Goal: Find specific page/section

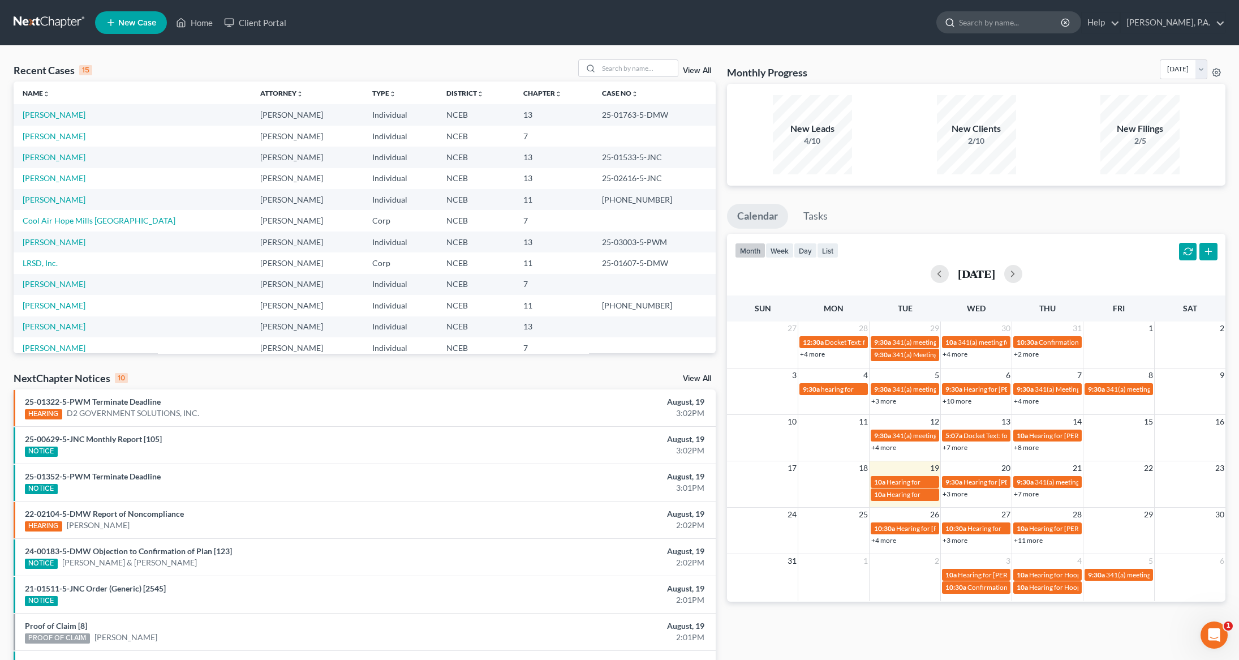
click at [1002, 18] on input "search" at bounding box center [1011, 22] width 104 height 21
type input "[PERSON_NAME]"
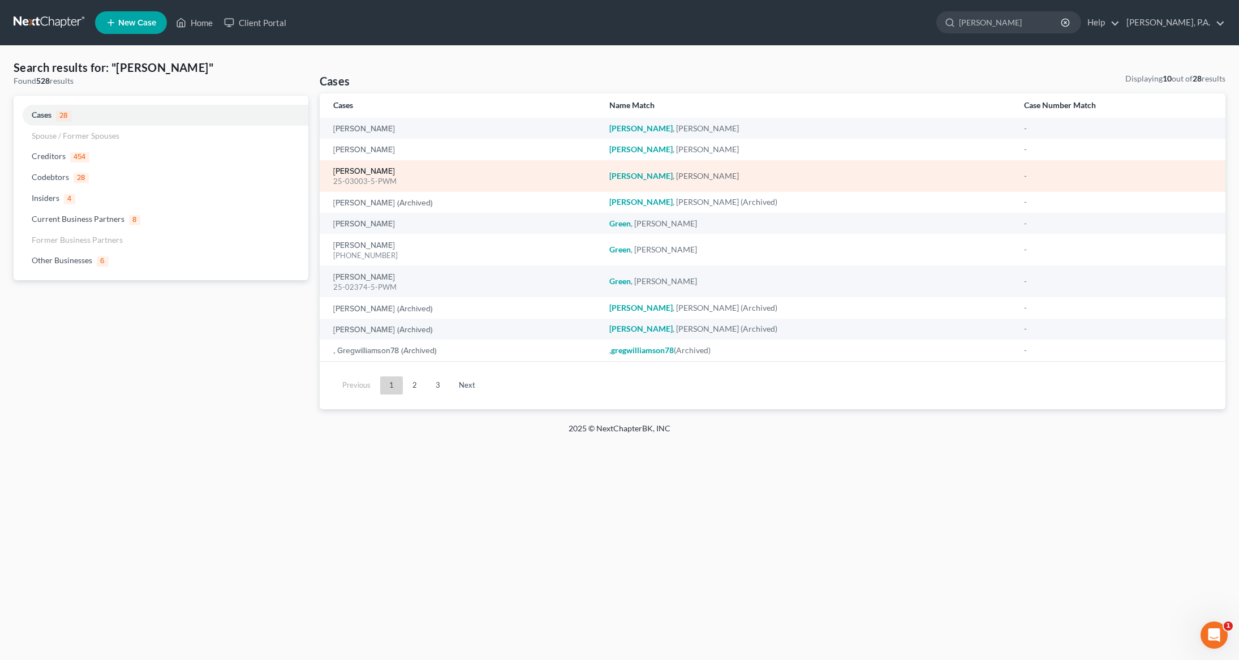
click at [350, 169] on link "[PERSON_NAME]" at bounding box center [364, 171] width 62 height 8
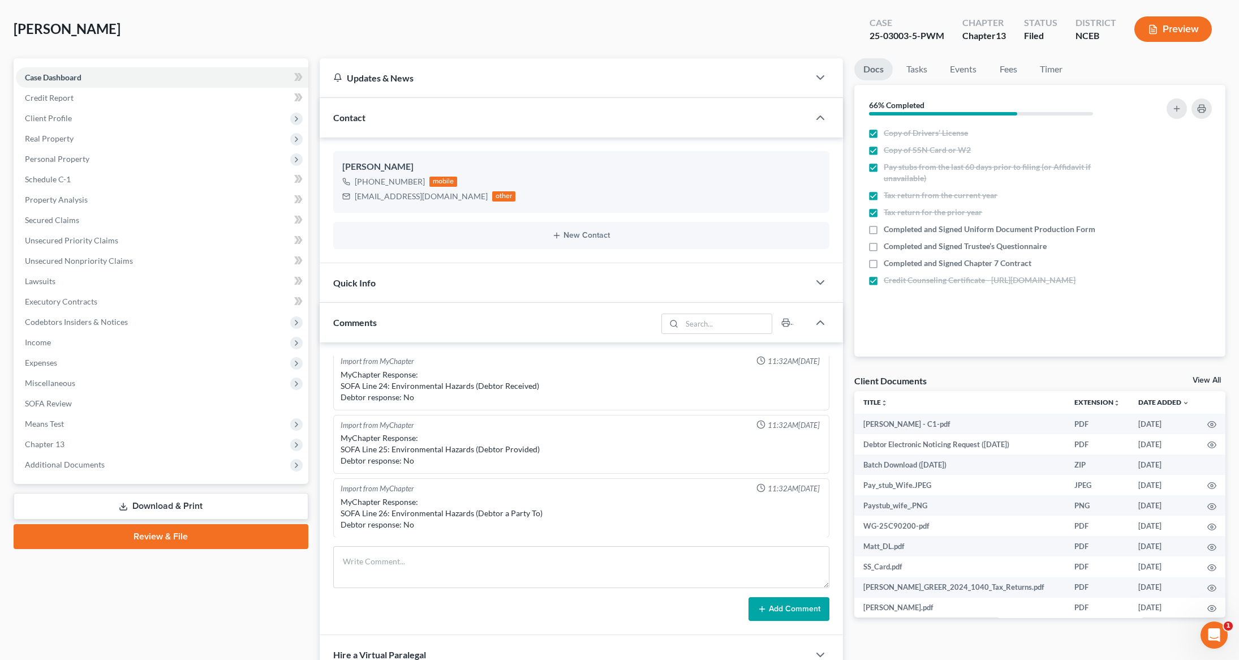
scroll to position [67, 0]
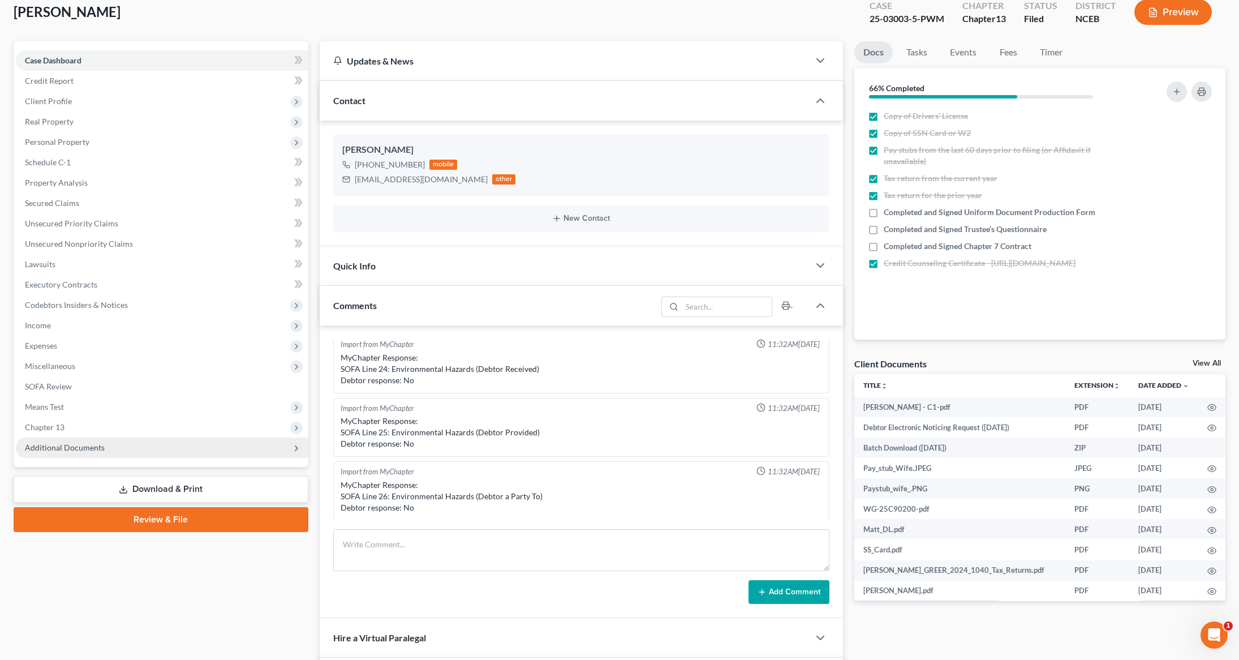
click at [82, 449] on span "Additional Documents" at bounding box center [65, 447] width 80 height 10
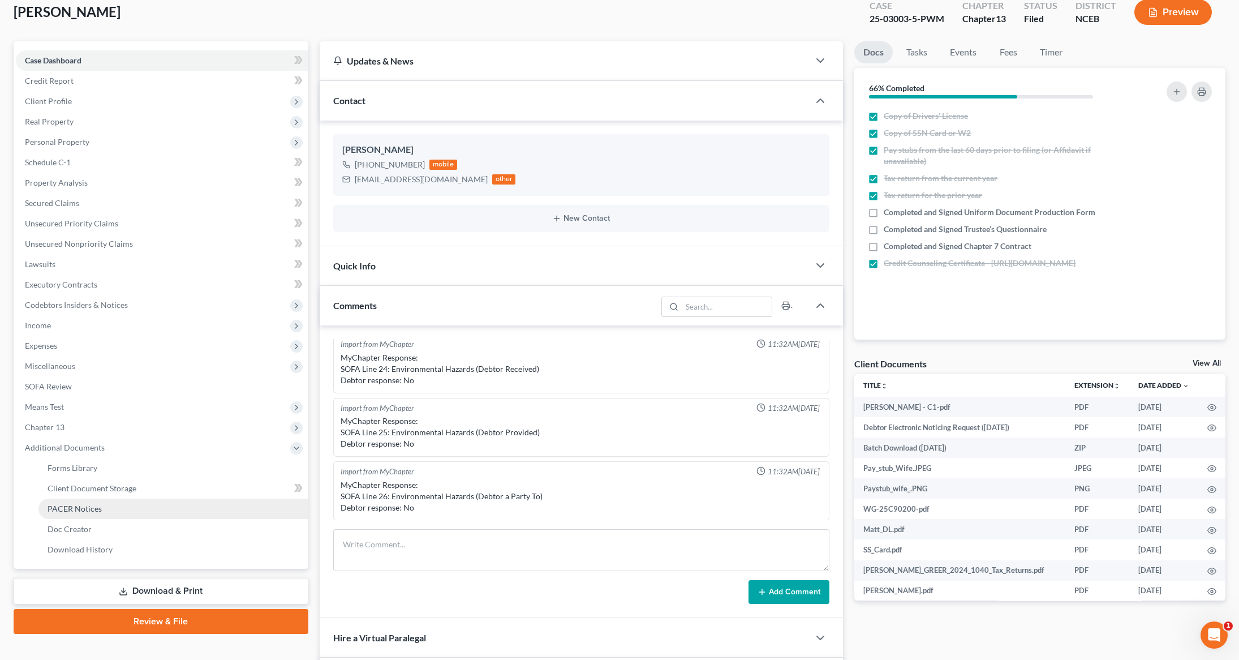
click at [88, 505] on span "PACER Notices" at bounding box center [75, 508] width 54 height 10
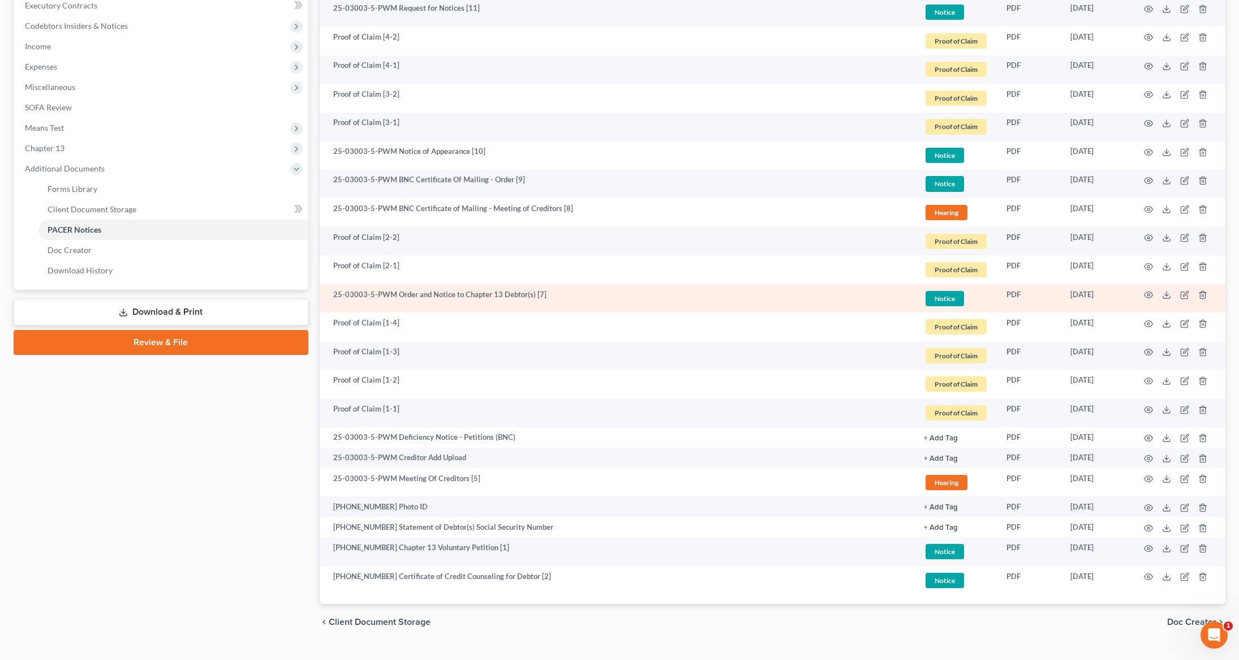
scroll to position [368, 0]
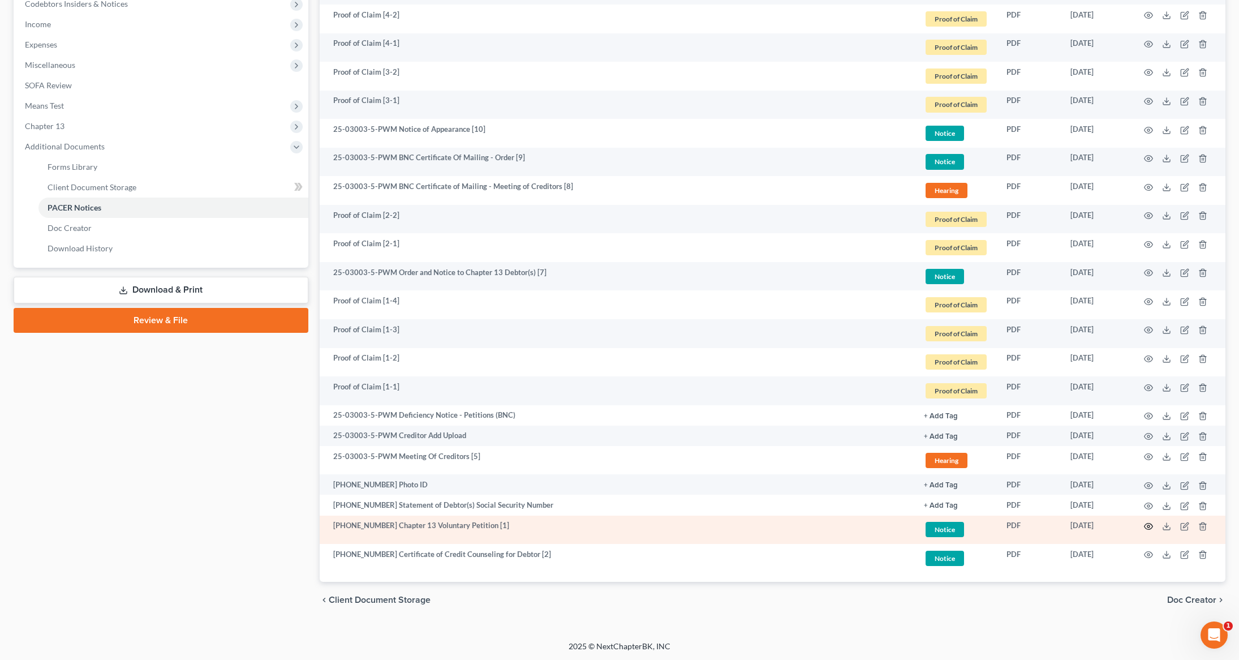
click at [1146, 526] on icon "button" at bounding box center [1148, 526] width 9 height 9
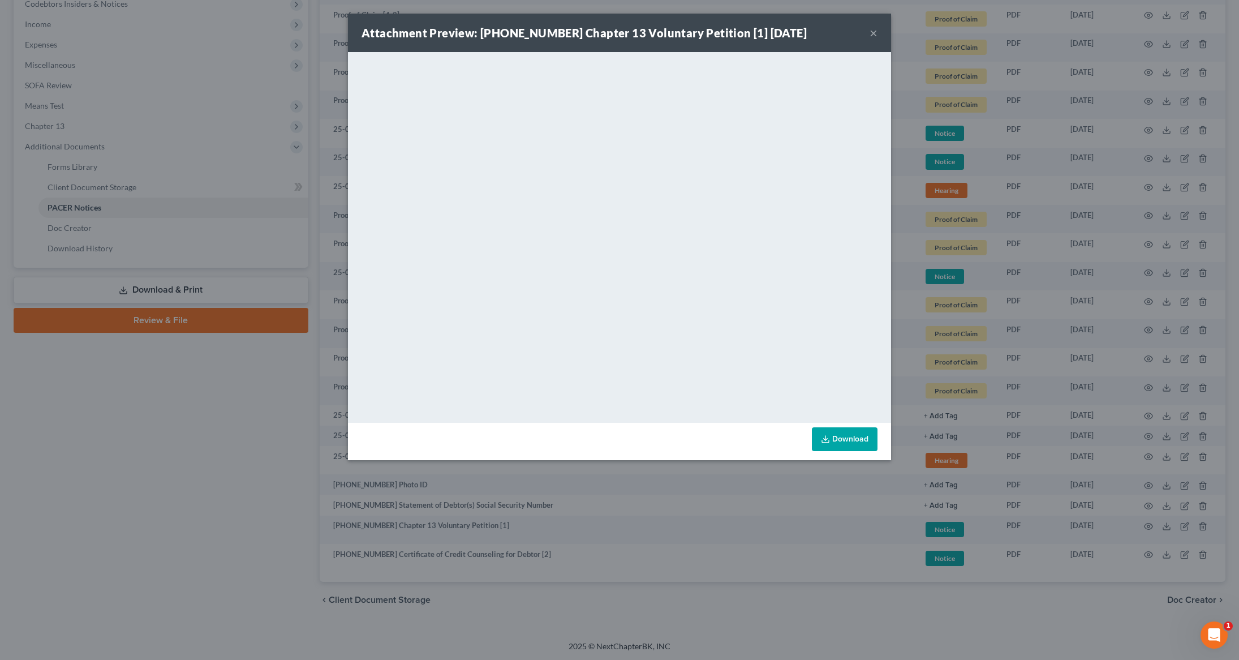
click at [873, 33] on button "×" at bounding box center [873, 33] width 8 height 14
